Goal: Information Seeking & Learning: Learn about a topic

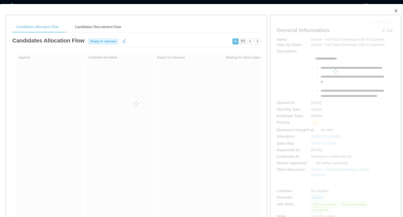
click at [396, 10] on icon "icon: close" at bounding box center [396, 11] width 4 height 4
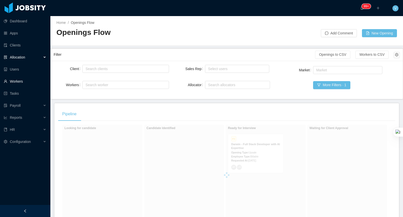
click at [26, 81] on link "Workers" at bounding box center [25, 82] width 43 height 10
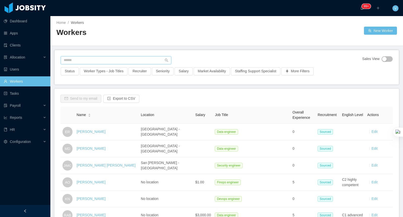
click at [100, 59] on input "text" at bounding box center [116, 60] width 110 height 8
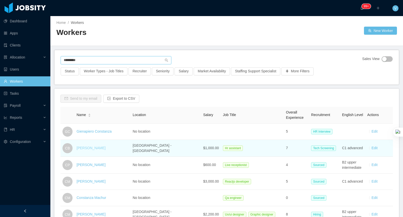
type input "*********"
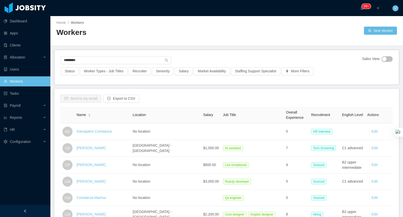
click at [91, 147] on link "Constanza Brito" at bounding box center [91, 148] width 29 height 4
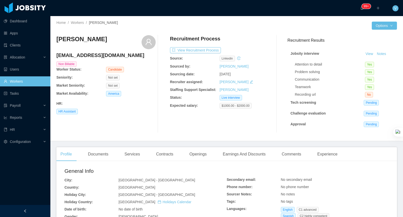
drag, startPoint x: 104, startPoint y: 40, endPoint x: 58, endPoint y: 38, distance: 45.6
click at [56, 37] on div "Home / Workers / Constanza Brito / Options Constanza Brito constanzabritom@gmai…" at bounding box center [226, 78] width 352 height 125
copy h3 "Constanza Brito"
click at [378, 52] on button "Notes" at bounding box center [380, 54] width 13 height 6
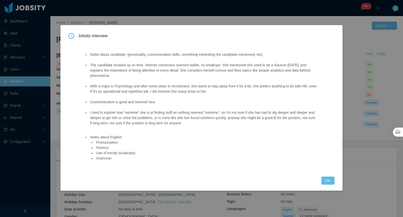
drag, startPoint x: 90, startPoint y: 66, endPoint x: 161, endPoint y: 122, distance: 91.4
click at [221, 126] on ul "Notes about candidate: (personality, communication skills, something interestin…" at bounding box center [201, 89] width 234 height 85
copy ul "The candidate showed up on time. Internet connection seemed stable, no breakups…"
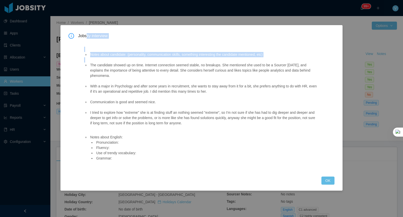
drag, startPoint x: 40, startPoint y: 59, endPoint x: 85, endPoint y: 71, distance: 46.2
click at [33, 64] on div "Jobsity interview Notes about candidate: (personality, communication skills, so…" at bounding box center [201, 108] width 403 height 217
drag, startPoint x: 330, startPoint y: 180, endPoint x: 307, endPoint y: 186, distance: 23.8
click at [330, 180] on button "OK" at bounding box center [327, 181] width 13 height 8
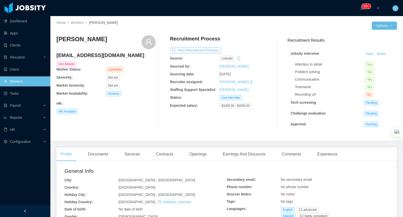
click at [25, 81] on link "Workers" at bounding box center [25, 82] width 43 height 10
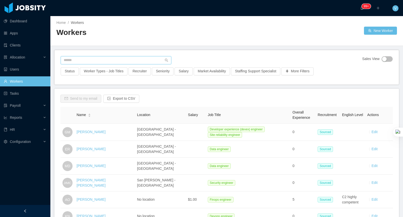
click at [86, 61] on input "text" at bounding box center [116, 60] width 110 height 8
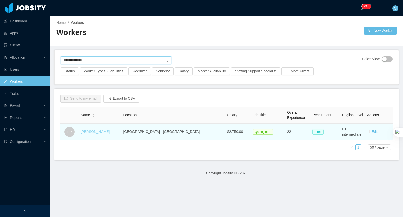
type input "**********"
click at [94, 133] on link "Edison Pereira" at bounding box center [95, 132] width 29 height 4
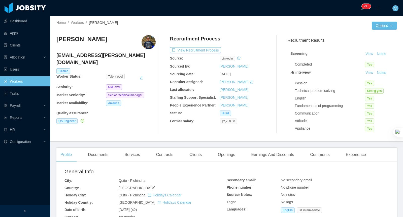
click at [229, 147] on main "Home / Workers / Edison Pereira / Options Edison Pereira edison.pereira@jobsity…" at bounding box center [226, 116] width 352 height 201
drag, startPoint x: 230, startPoint y: 156, endPoint x: 240, endPoint y: 162, distance: 11.7
click at [230, 156] on div "Openings" at bounding box center [226, 155] width 25 height 14
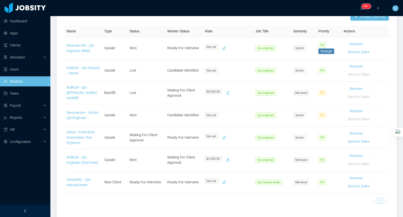
scroll to position [158, 0]
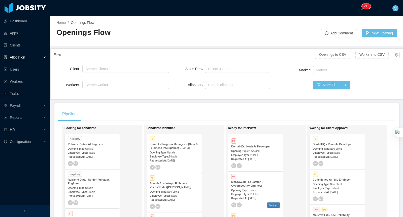
scroll to position [82, 0]
